Goal: Task Accomplishment & Management: Manage account settings

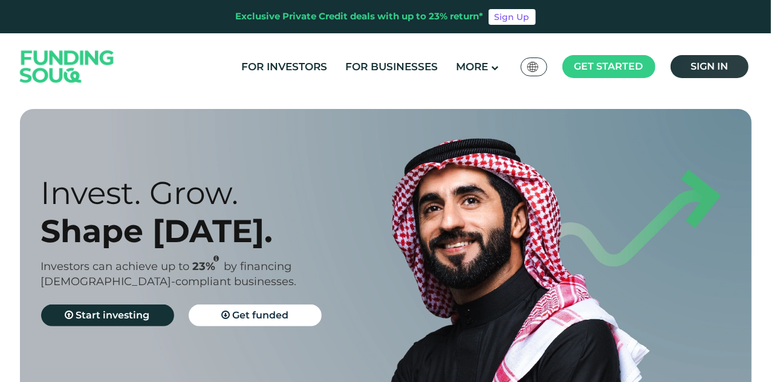
click at [711, 77] on link "Sign in" at bounding box center [710, 66] width 78 height 23
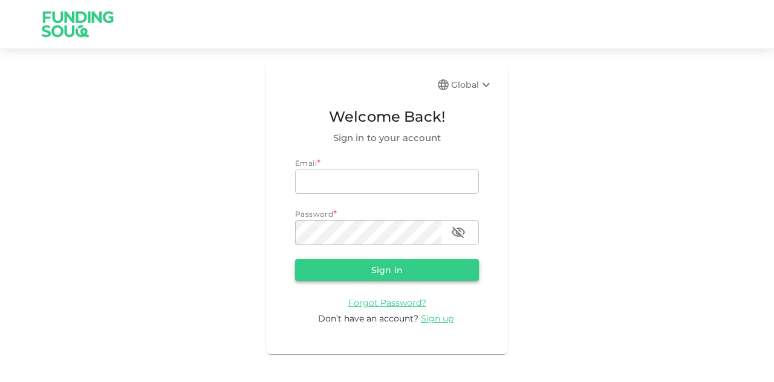
type input "mohanad.y.yasin@hotmail.com"
click at [354, 268] on button "Sign in" at bounding box center [387, 270] width 184 height 22
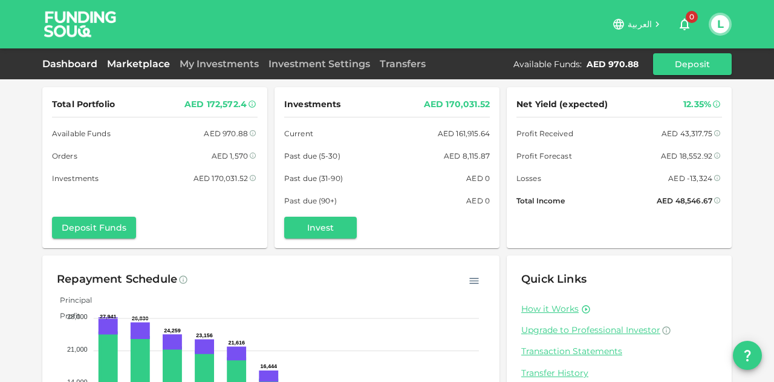
click at [172, 67] on link "Marketplace" at bounding box center [138, 63] width 73 height 11
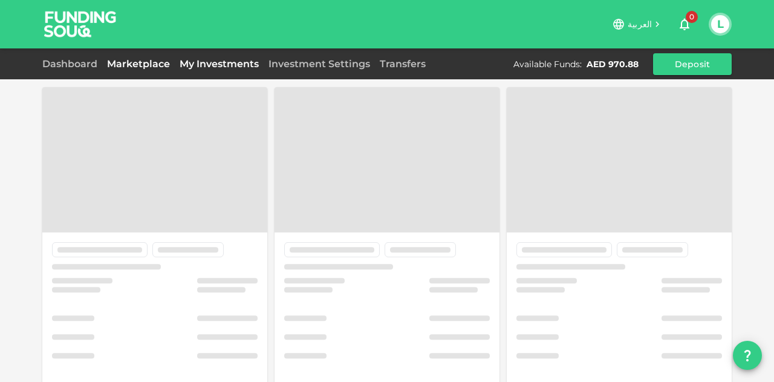
click at [251, 65] on link "My Investments" at bounding box center [219, 63] width 89 height 11
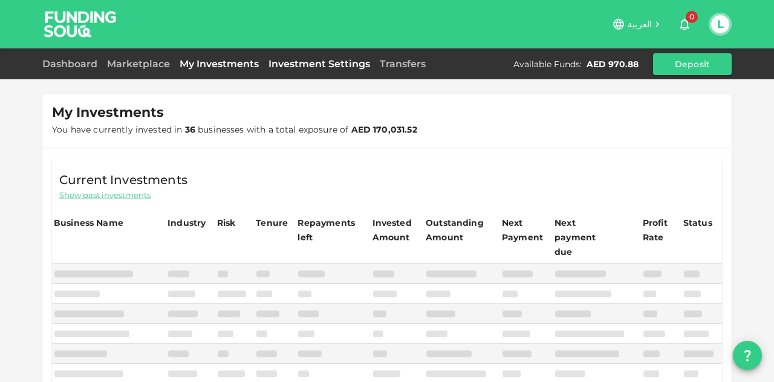
click at [333, 66] on link "Investment Settings" at bounding box center [319, 63] width 111 height 11
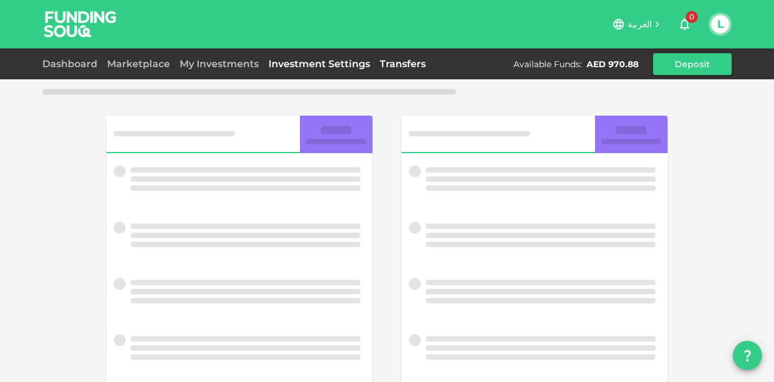
click at [392, 63] on link "Transfers" at bounding box center [403, 63] width 56 height 11
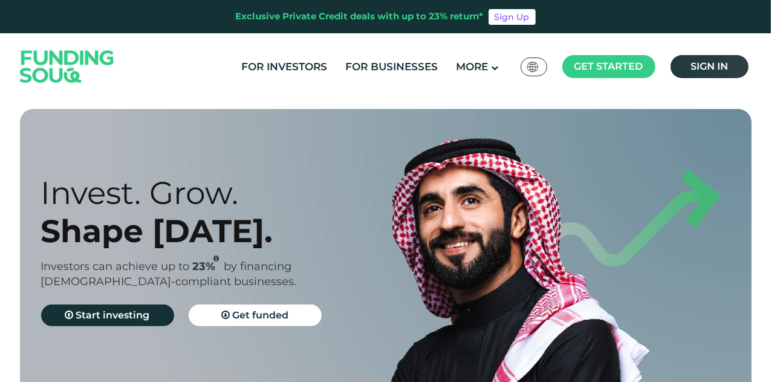
click at [739, 63] on link "Sign in" at bounding box center [710, 66] width 78 height 23
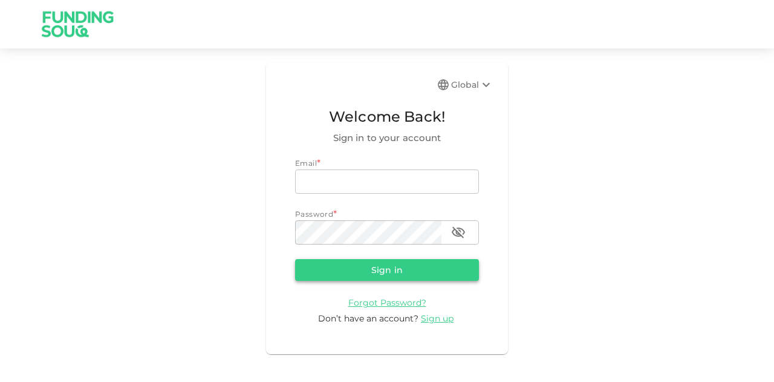
type input "[EMAIL_ADDRESS][PERSON_NAME][DOMAIN_NAME]"
click at [368, 276] on button "Sign in" at bounding box center [387, 270] width 184 height 22
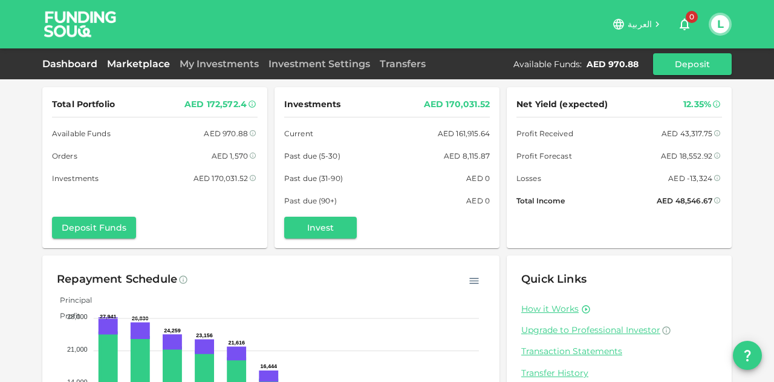
click at [156, 62] on link "Marketplace" at bounding box center [138, 63] width 73 height 11
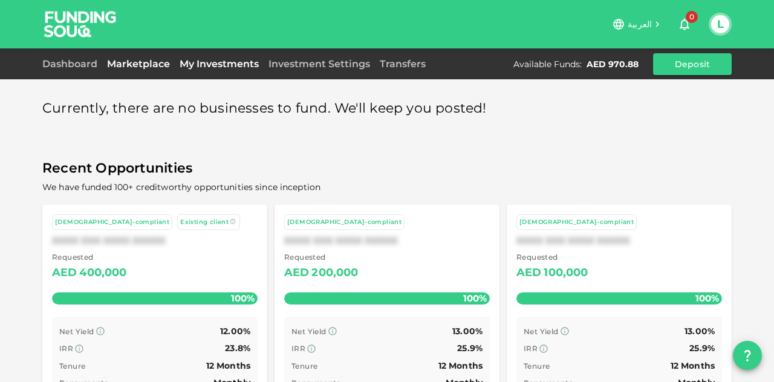
click at [210, 65] on link "My Investments" at bounding box center [219, 63] width 89 height 11
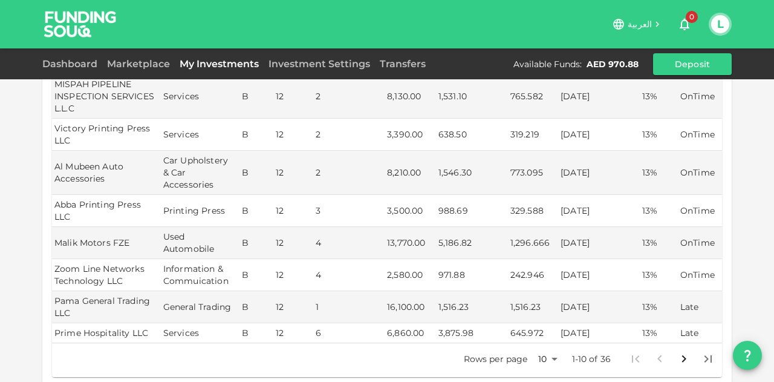
scroll to position [423, 0]
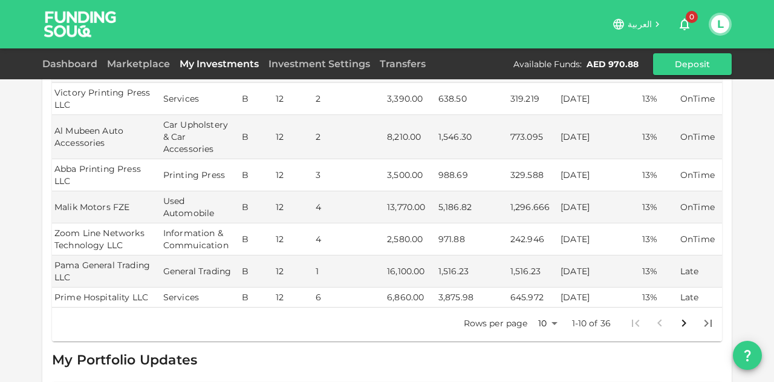
click at [572, 317] on p "1-10 of 36" at bounding box center [591, 323] width 39 height 12
click at [548, 297] on body "العربية 0 L Dashboard Marketplace My Investments Investment Settings Transfers …" at bounding box center [387, 191] width 774 height 382
click at [546, 357] on li "100" at bounding box center [544, 361] width 36 height 22
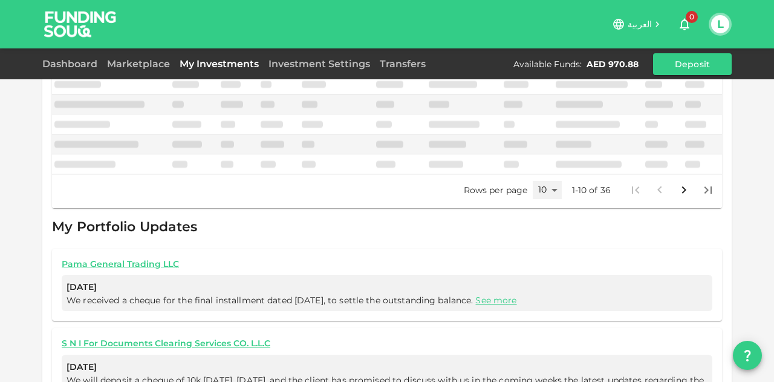
type input "100"
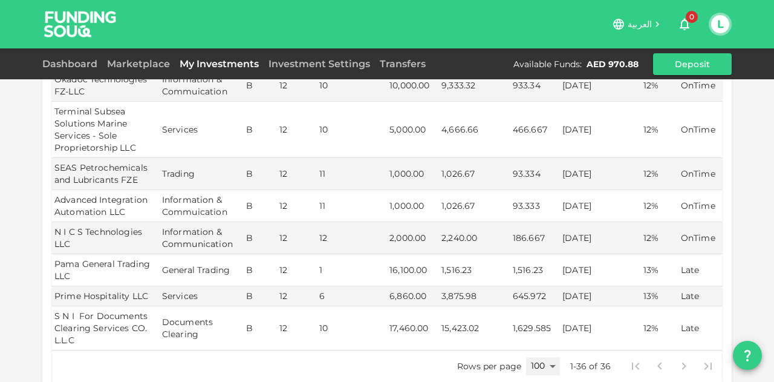
scroll to position [1234, 0]
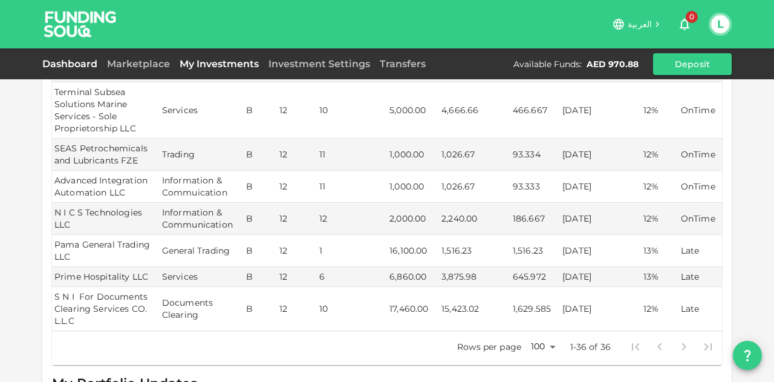
click at [86, 66] on link "Dashboard" at bounding box center [72, 63] width 60 height 11
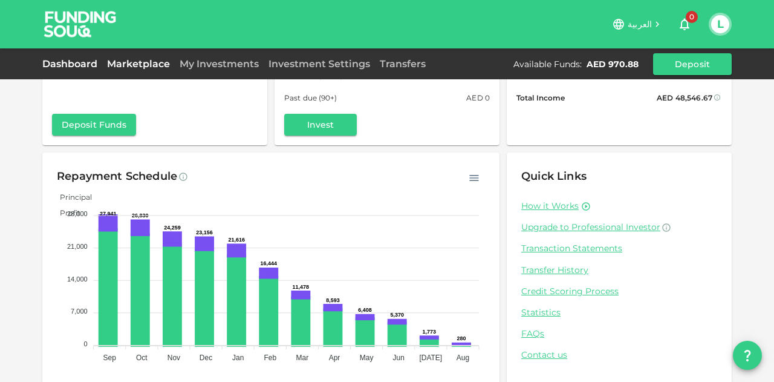
scroll to position [119, 0]
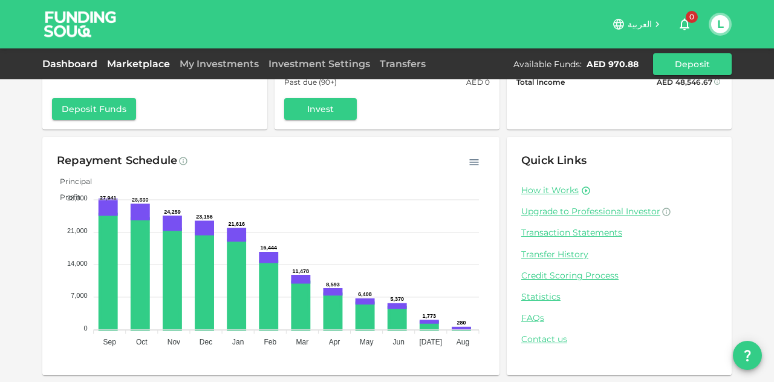
click at [154, 65] on link "Marketplace" at bounding box center [138, 63] width 73 height 11
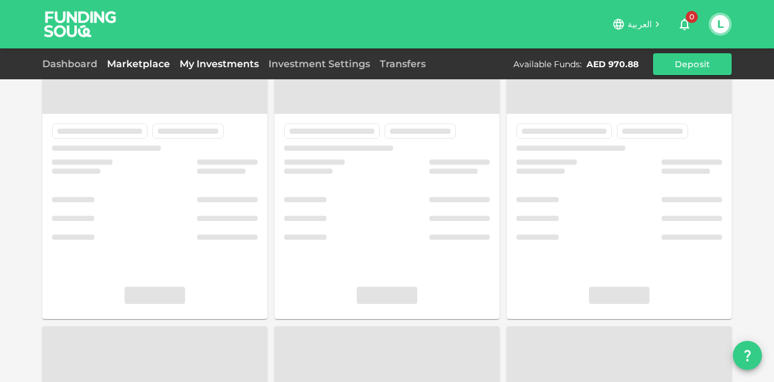
scroll to position [65, 0]
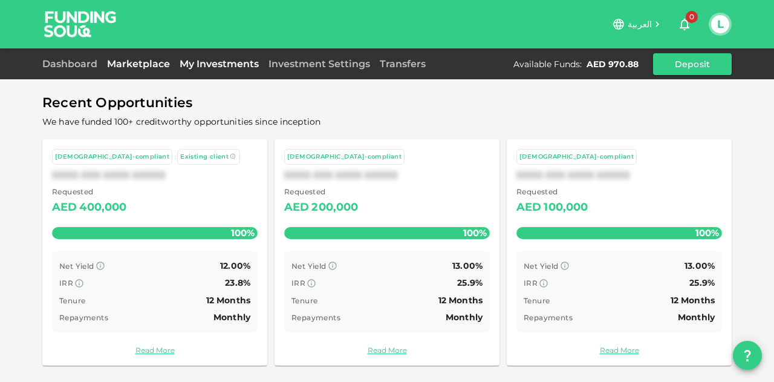
click at [220, 63] on link "My Investments" at bounding box center [219, 63] width 89 height 11
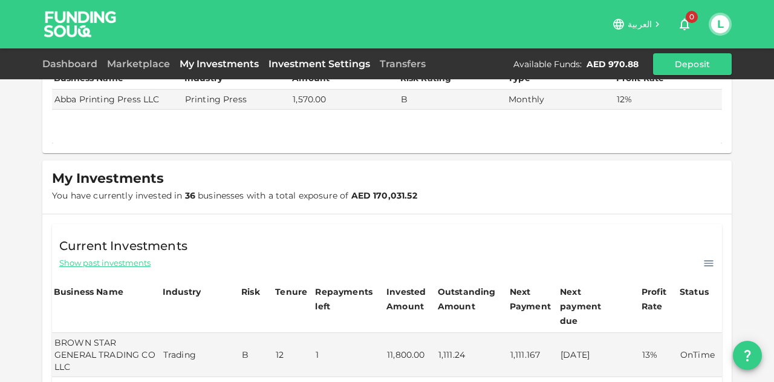
click at [296, 65] on link "Investment Settings" at bounding box center [319, 63] width 111 height 11
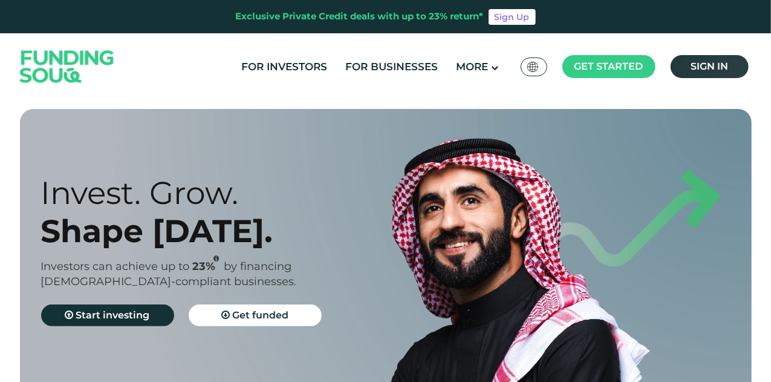
click at [701, 69] on span "Sign in" at bounding box center [709, 65] width 37 height 11
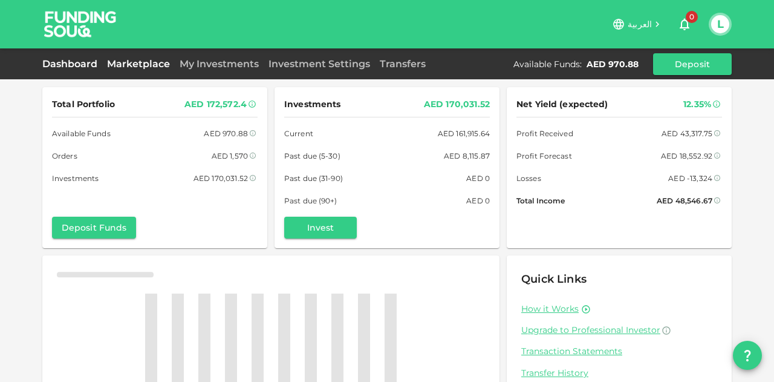
click at [147, 64] on link "Marketplace" at bounding box center [138, 63] width 73 height 11
